Goal: Navigation & Orientation: Understand site structure

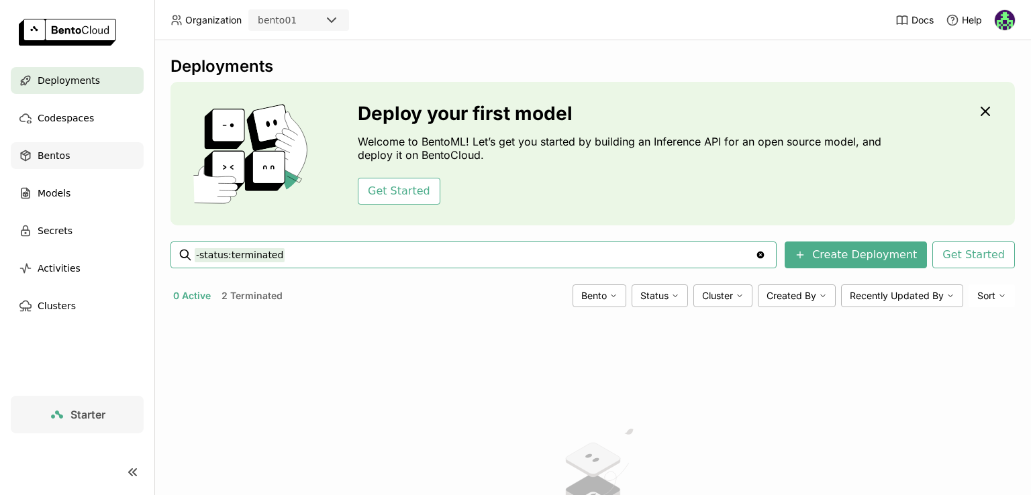
click at [83, 145] on div "Bentos" at bounding box center [77, 155] width 133 height 27
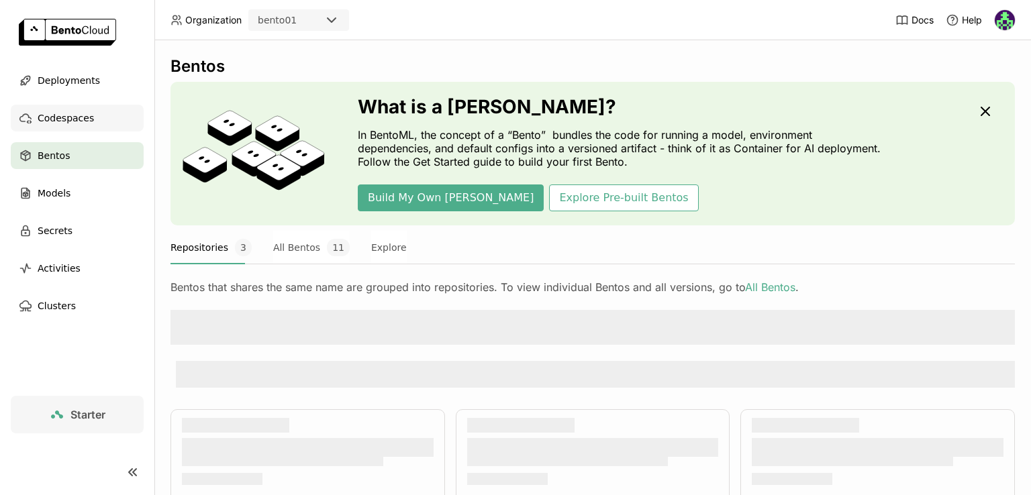
click at [82, 119] on span "Codespaces" at bounding box center [66, 118] width 56 height 16
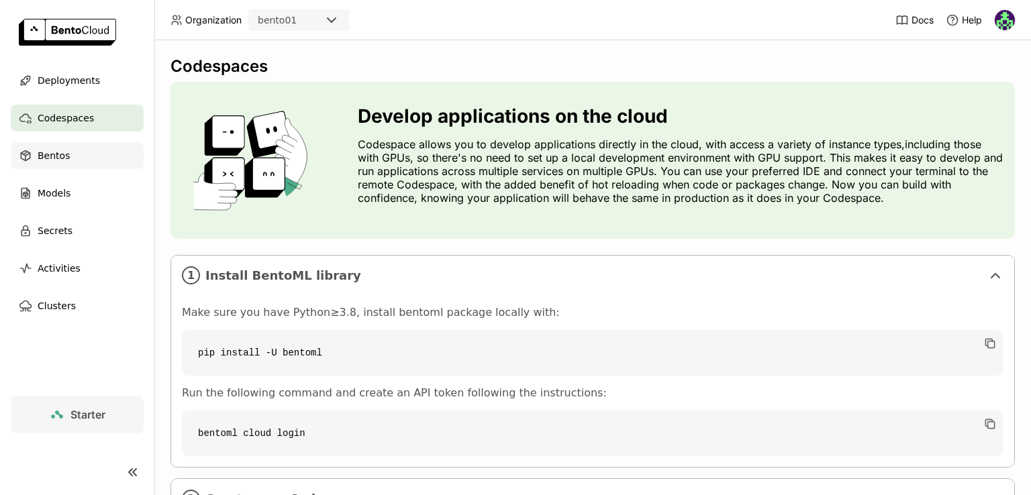
click at [27, 150] on icon at bounding box center [25, 155] width 13 height 13
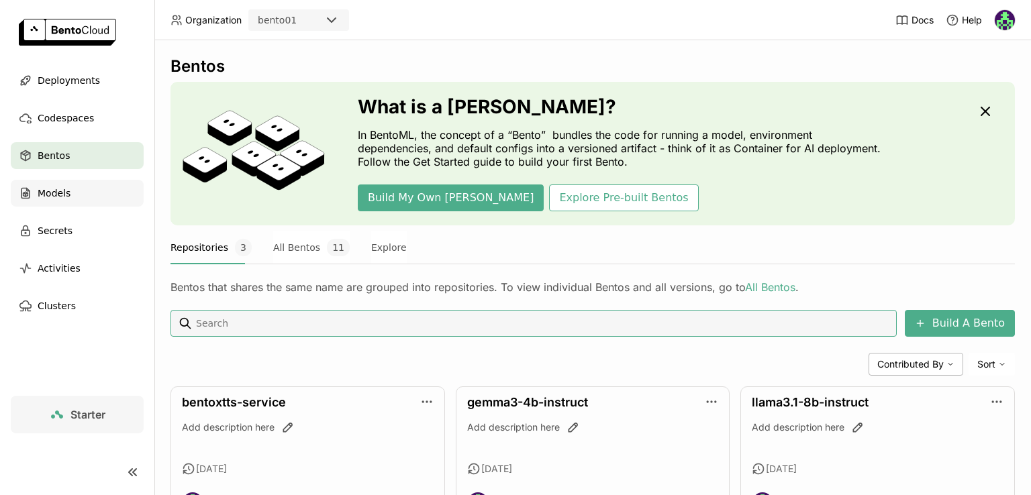
click at [72, 189] on div "Models" at bounding box center [77, 193] width 133 height 27
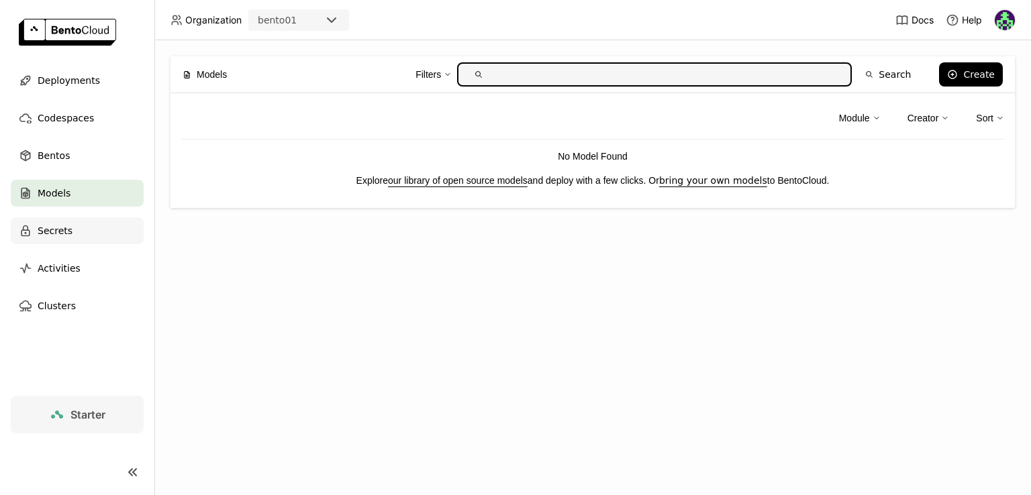
click at [66, 228] on span "Secrets" at bounding box center [55, 231] width 35 height 16
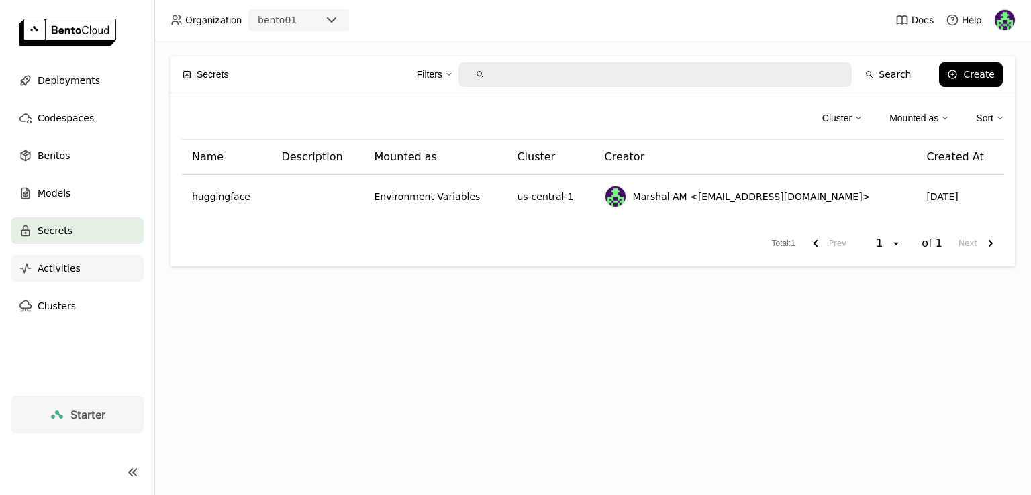
click at [32, 266] on div "Activities" at bounding box center [77, 268] width 133 height 27
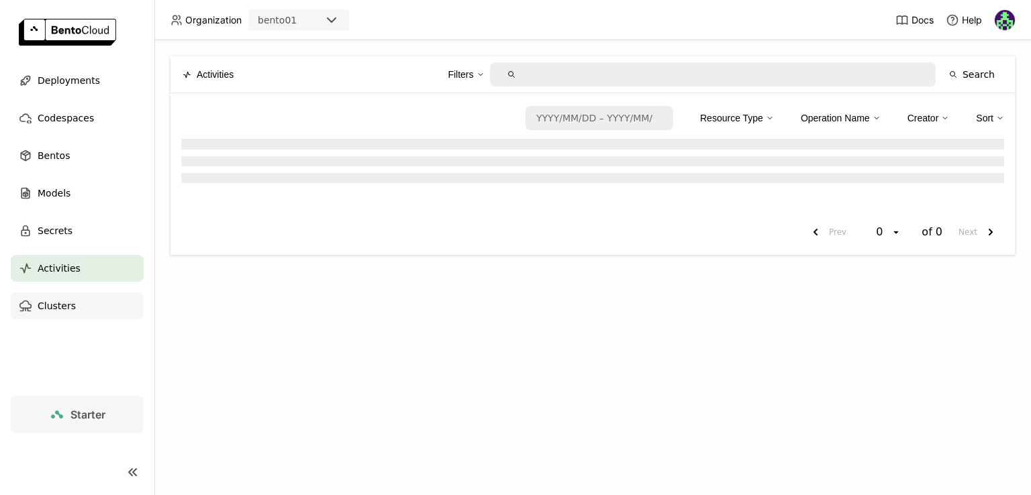
click at [35, 301] on div "Clusters" at bounding box center [77, 306] width 133 height 27
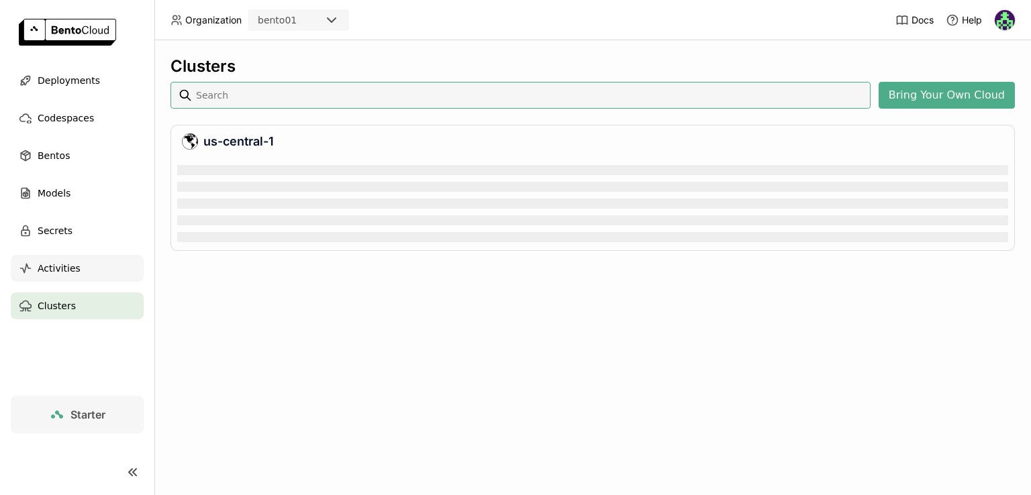
click at [61, 274] on span "Activities" at bounding box center [59, 268] width 43 height 16
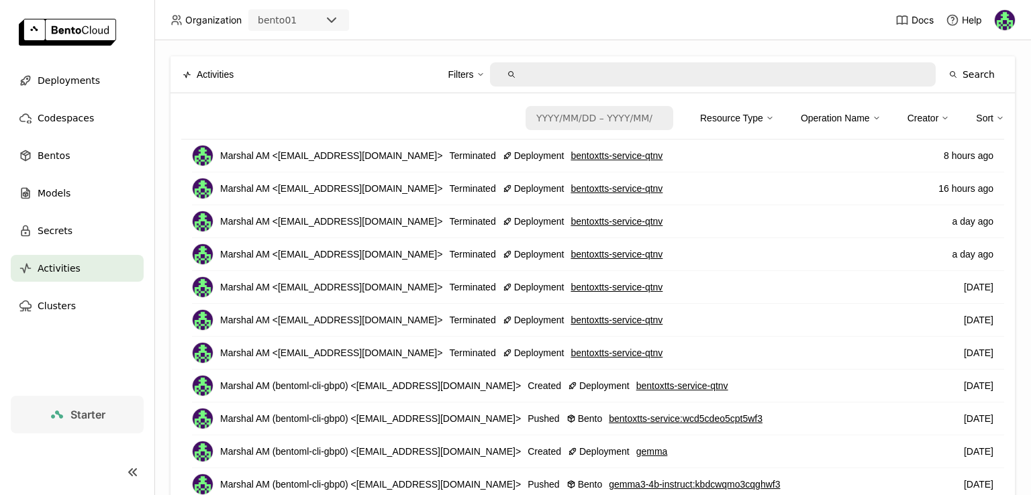
click at [65, 414] on div "Starter" at bounding box center [77, 415] width 56 height 16
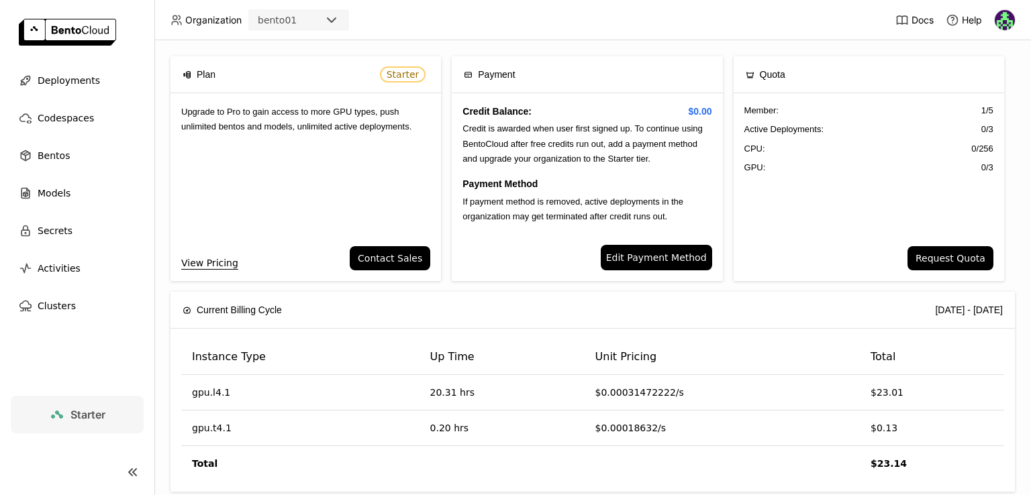
click at [644, 248] on link "Edit Payment Method" at bounding box center [655, 257] width 111 height 25
click at [649, 264] on link "Edit Payment Method" at bounding box center [655, 257] width 111 height 25
click at [56, 157] on span "Bentos" at bounding box center [54, 156] width 32 height 16
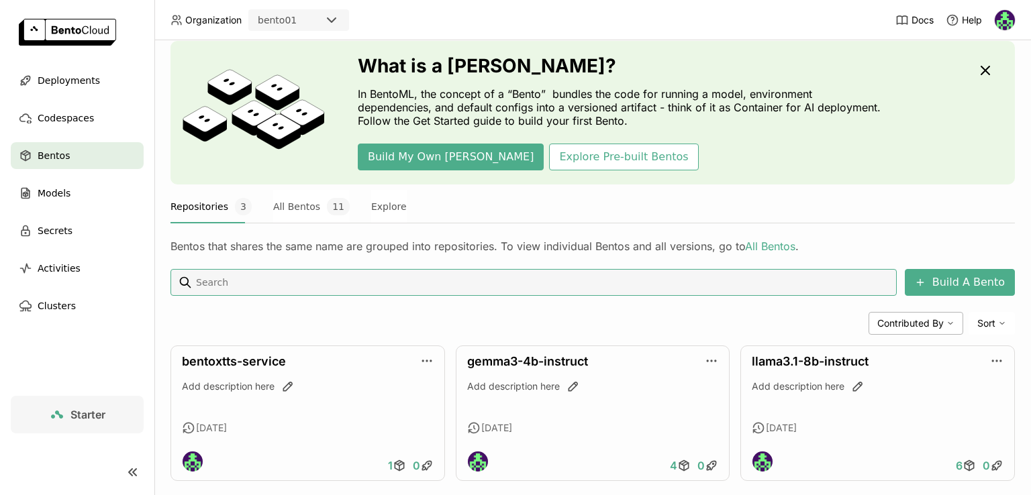
scroll to position [62, 0]
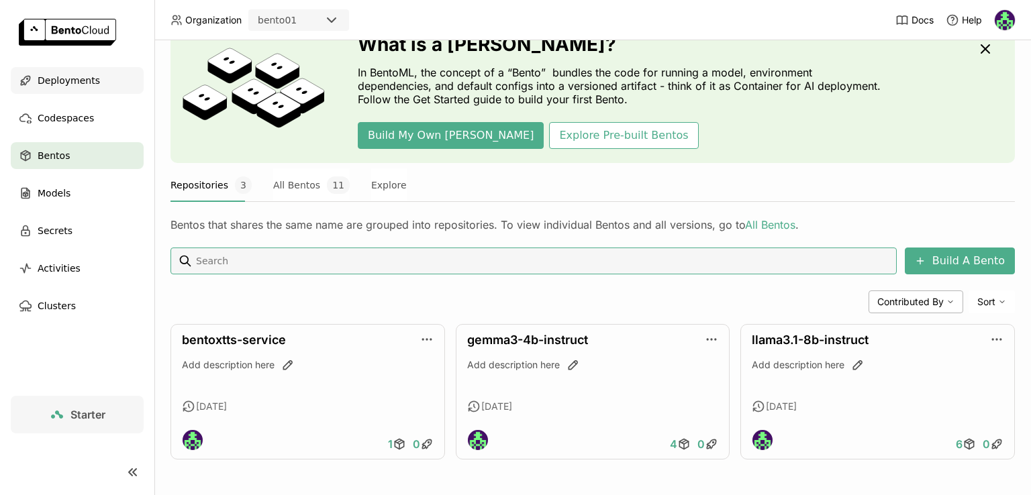
click at [64, 72] on span "Deployments" at bounding box center [69, 80] width 62 height 16
